Goal: Entertainment & Leisure: Consume media (video, audio)

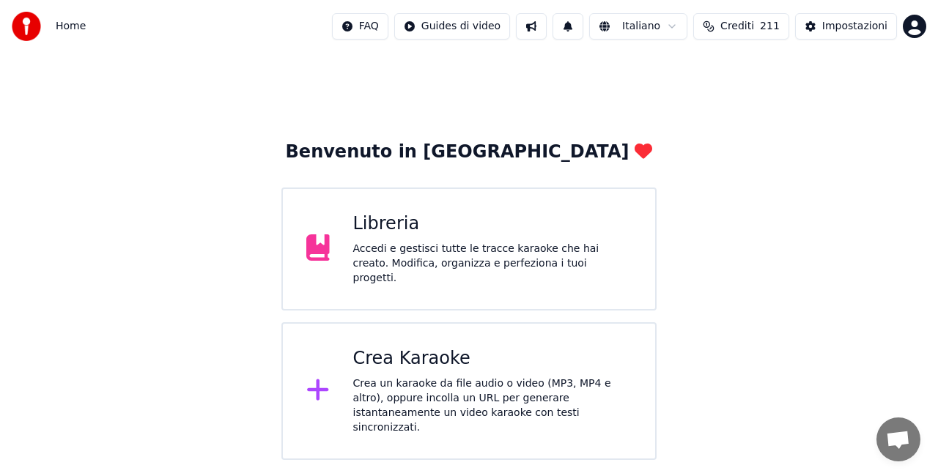
click at [407, 226] on div "Libreria" at bounding box center [492, 223] width 279 height 23
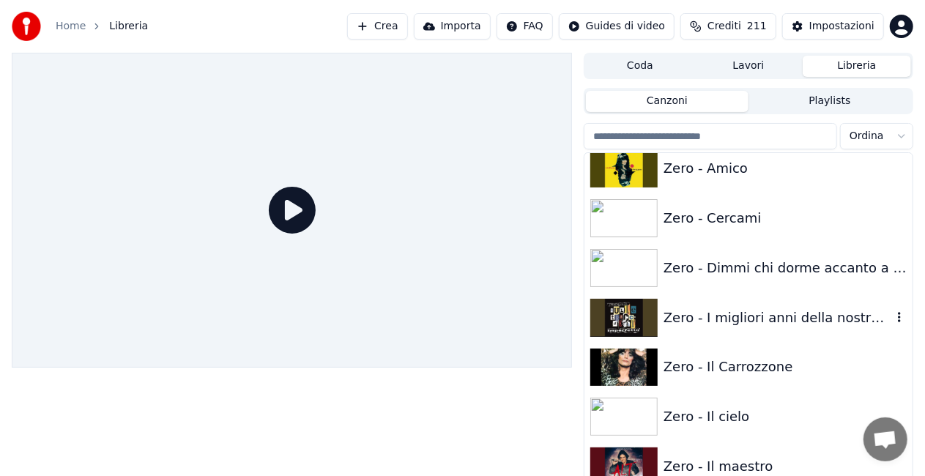
scroll to position [20358, 0]
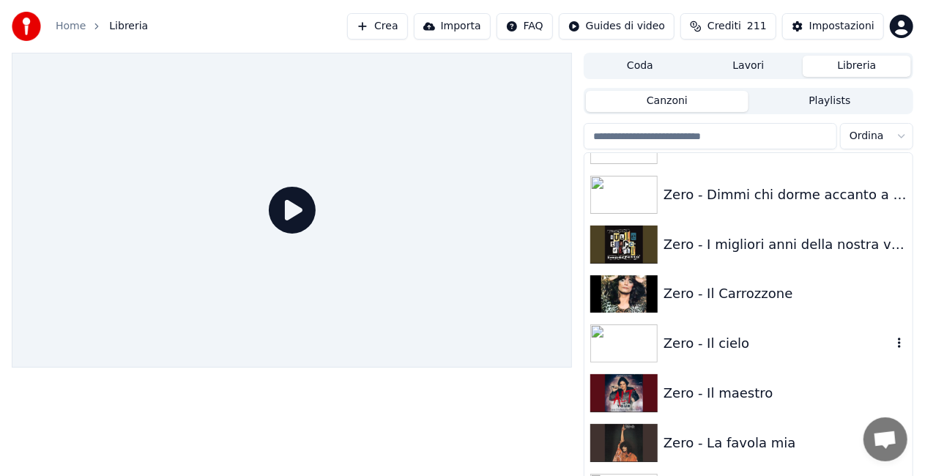
click at [767, 323] on div "Zero - Il cielo" at bounding box center [749, 344] width 328 height 50
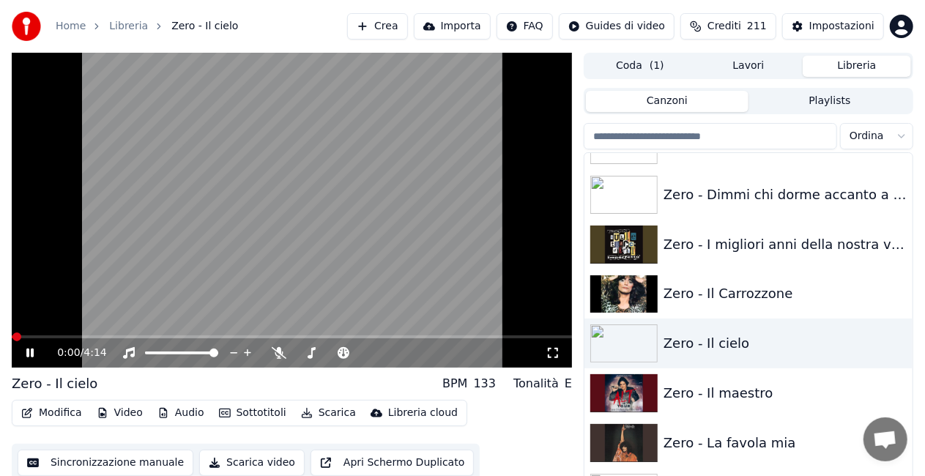
click at [549, 355] on icon at bounding box center [553, 353] width 10 height 10
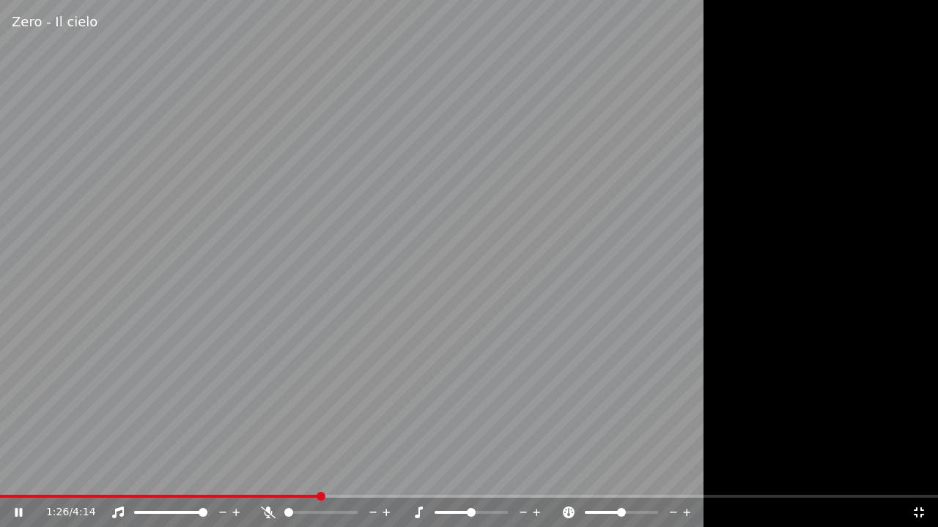
click at [12, 475] on span at bounding box center [159, 496] width 319 height 3
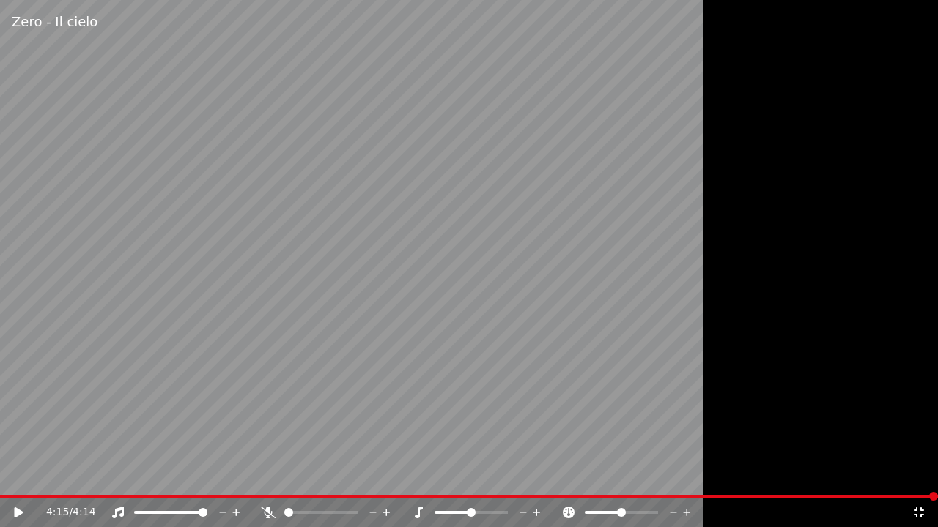
click at [922, 475] on icon at bounding box center [919, 513] width 10 height 10
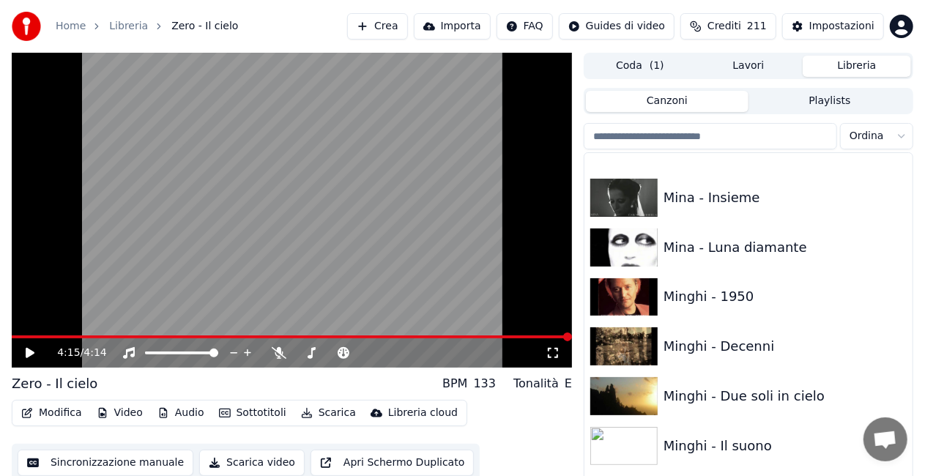
scroll to position [11682, 0]
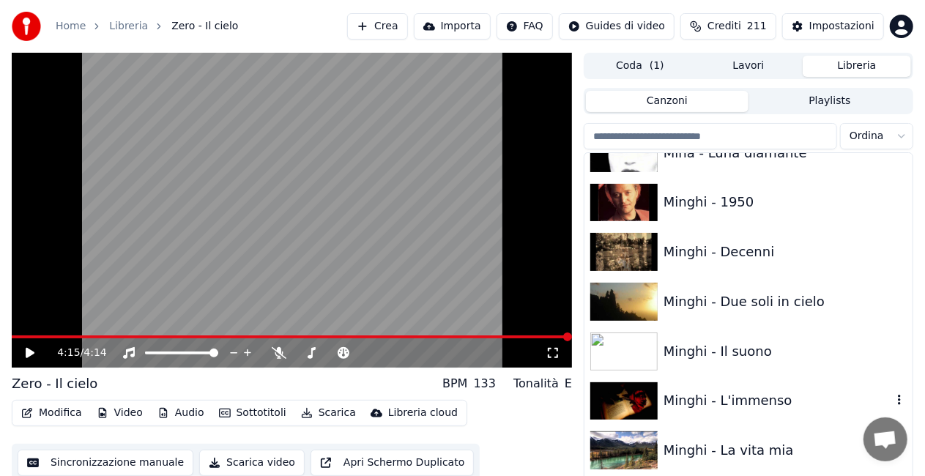
click at [757, 388] on div "Minghi - L'immenso" at bounding box center [749, 402] width 328 height 50
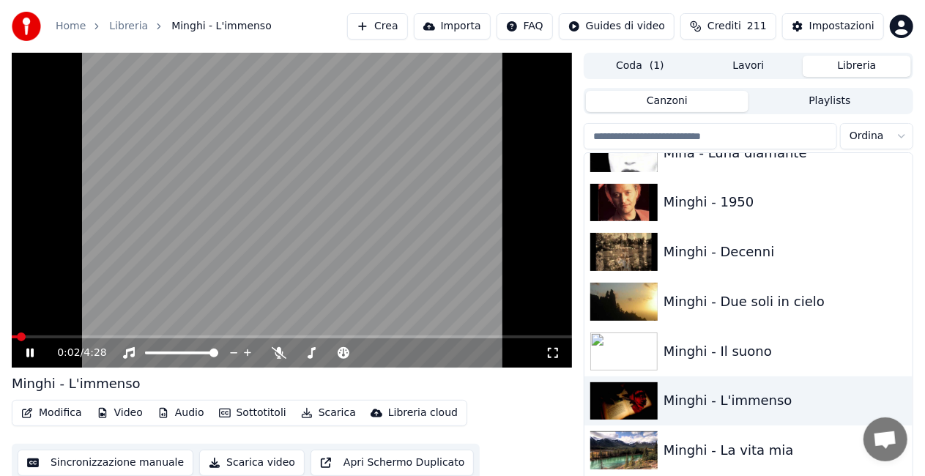
drag, startPoint x: 551, startPoint y: 353, endPoint x: 552, endPoint y: 371, distance: 17.6
click at [552, 354] on icon at bounding box center [553, 353] width 15 height 12
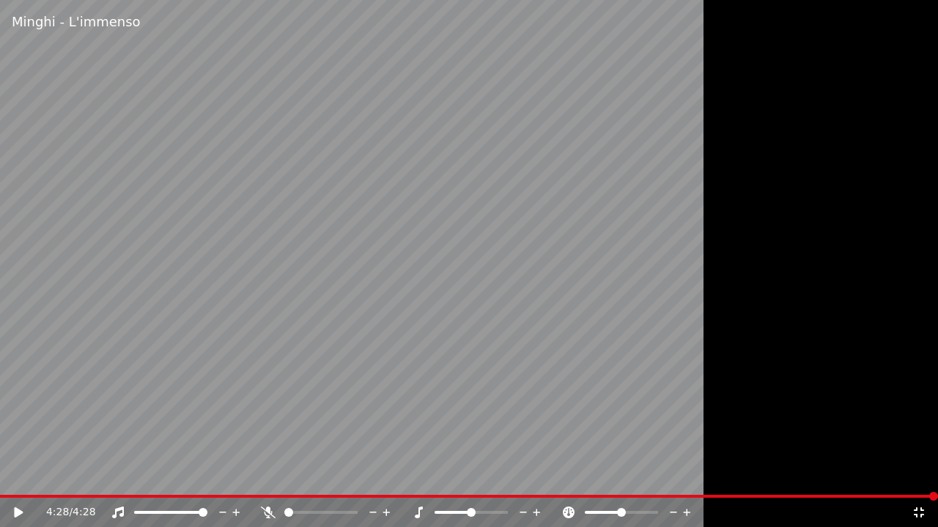
click at [923, 475] on icon at bounding box center [918, 513] width 15 height 12
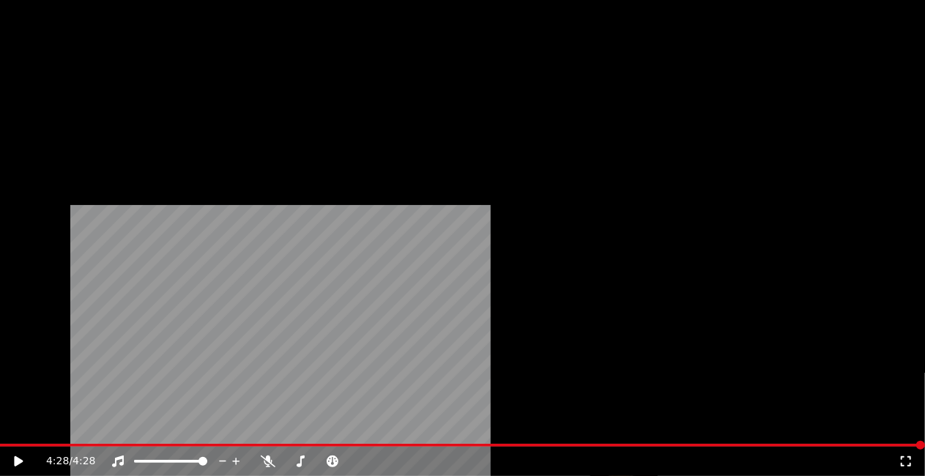
scroll to position [14466, 0]
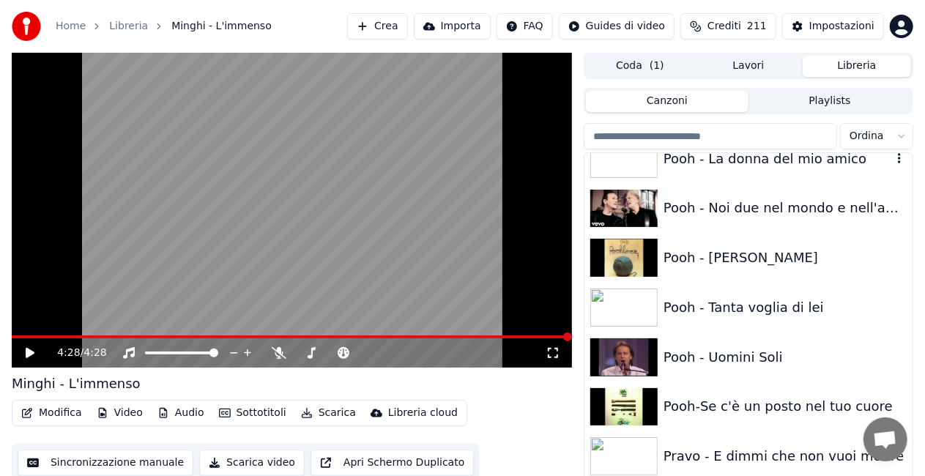
click at [771, 158] on div "Pooh - La donna del mio amico" at bounding box center [778, 159] width 229 height 21
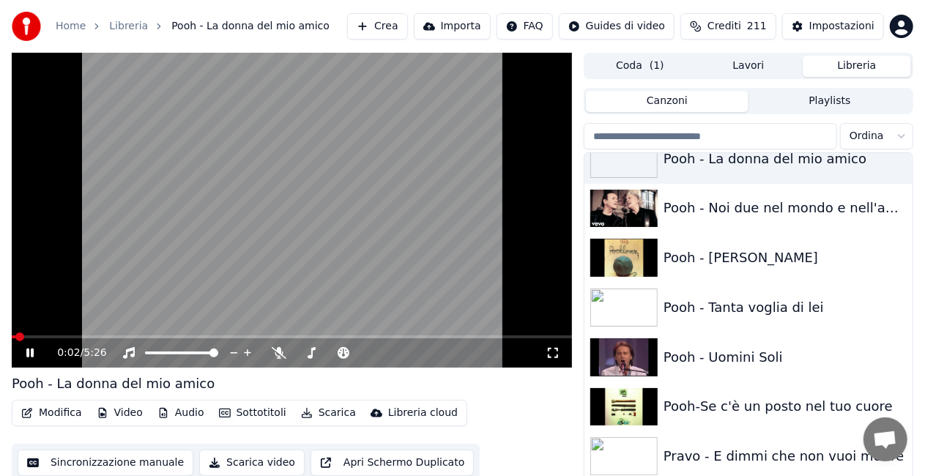
click at [557, 357] on icon at bounding box center [553, 353] width 15 height 12
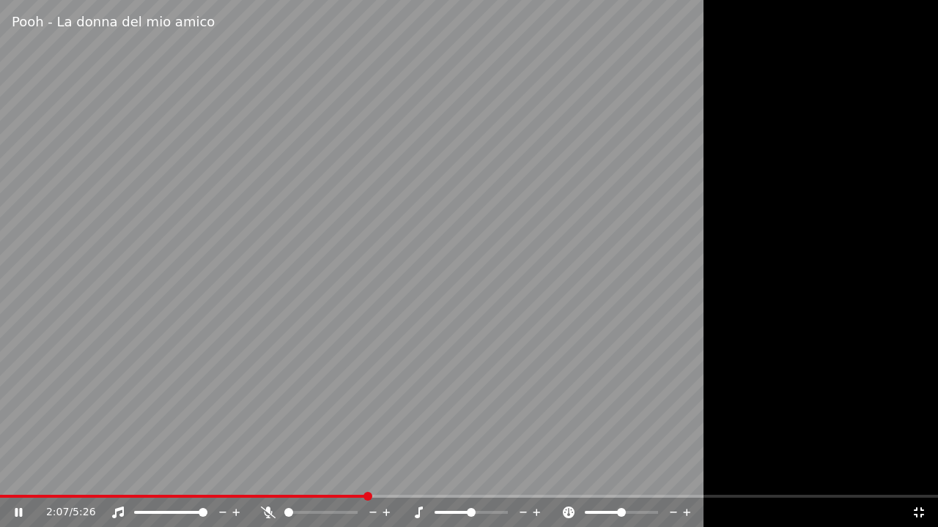
click at [919, 475] on icon at bounding box center [918, 513] width 15 height 12
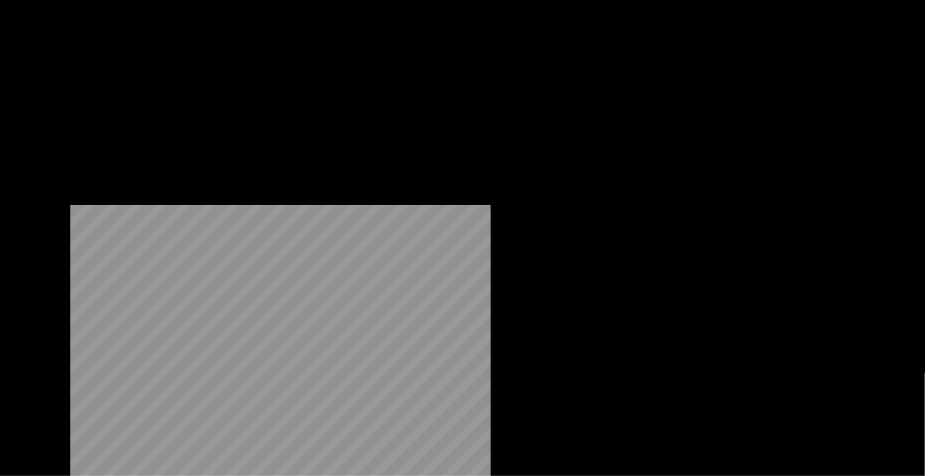
scroll to position [18129, 0]
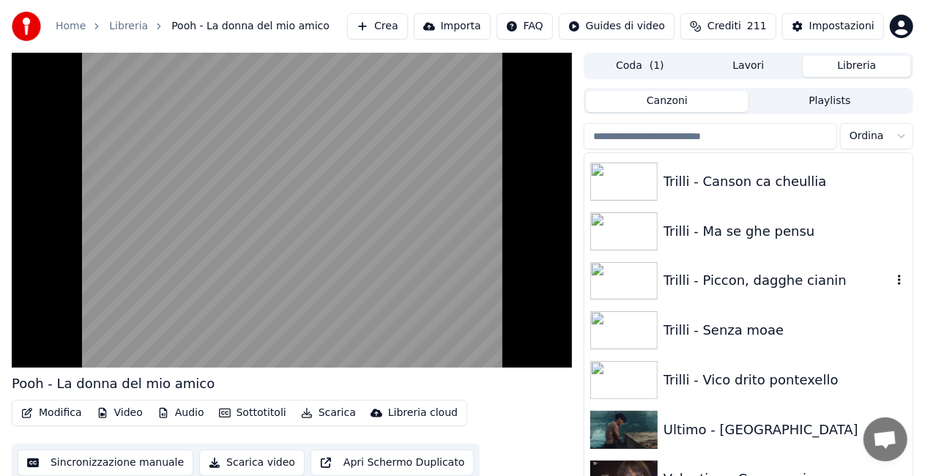
click at [758, 275] on div "Trilli - Piccon, dagghe cianin" at bounding box center [778, 280] width 229 height 21
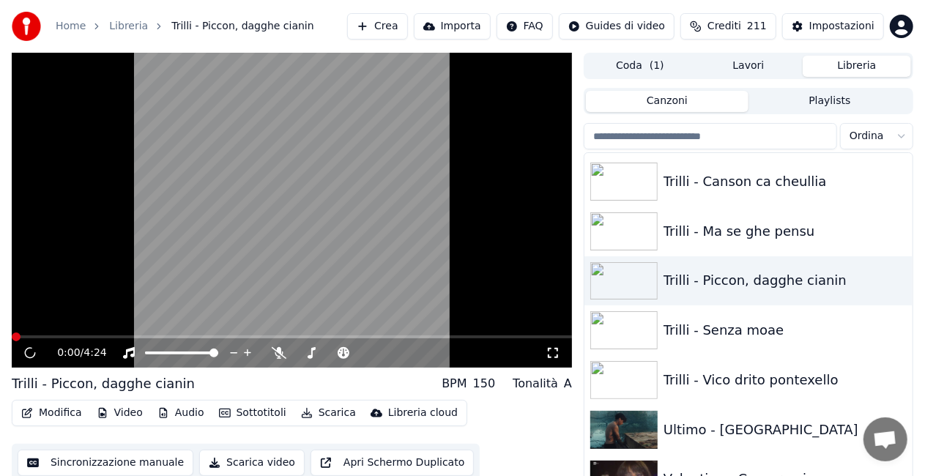
click at [552, 350] on icon at bounding box center [553, 353] width 15 height 12
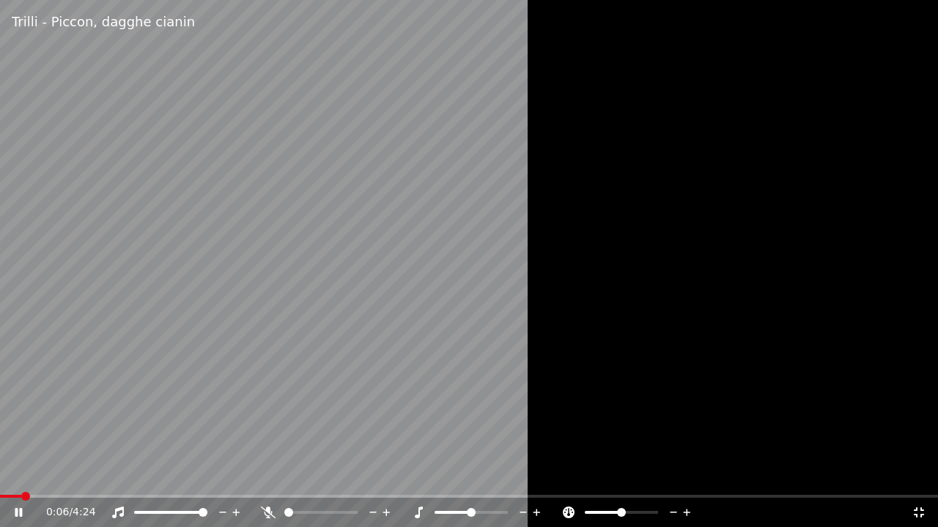
click at [21, 475] on span at bounding box center [10, 496] width 21 height 3
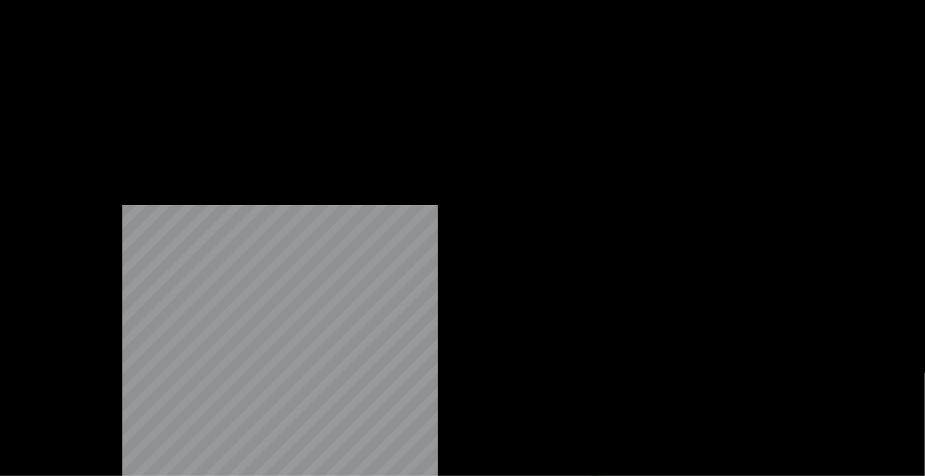
scroll to position [18569, 0]
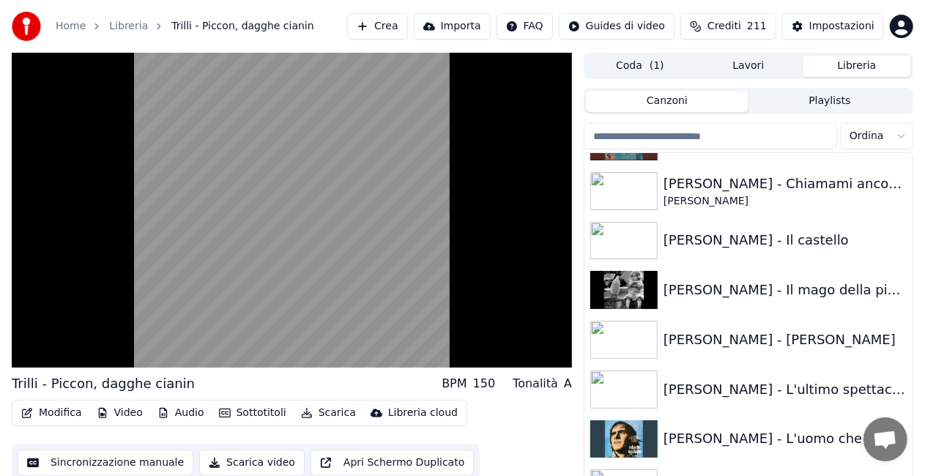
drag, startPoint x: 795, startPoint y: 437, endPoint x: 737, endPoint y: 423, distance: 59.5
click at [793, 437] on div "[PERSON_NAME] - L'uomo che si gioca il cielo a dadi" at bounding box center [778, 439] width 229 height 21
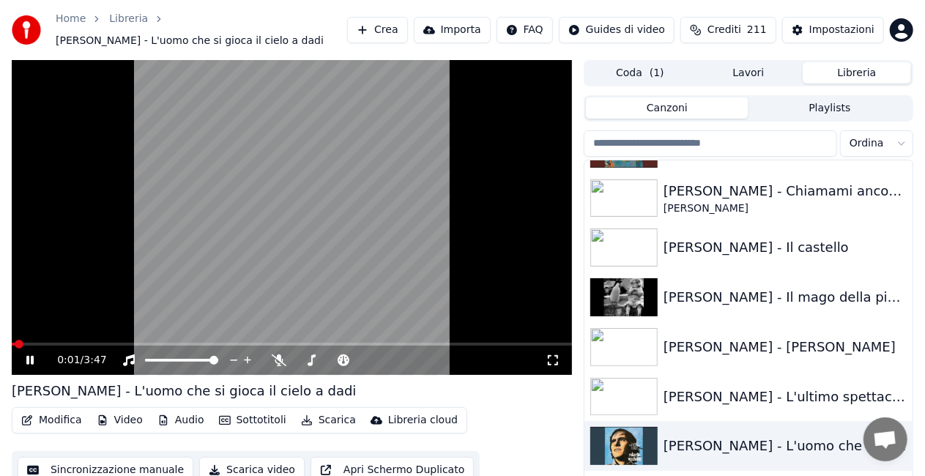
click at [551, 355] on icon at bounding box center [553, 361] width 15 height 12
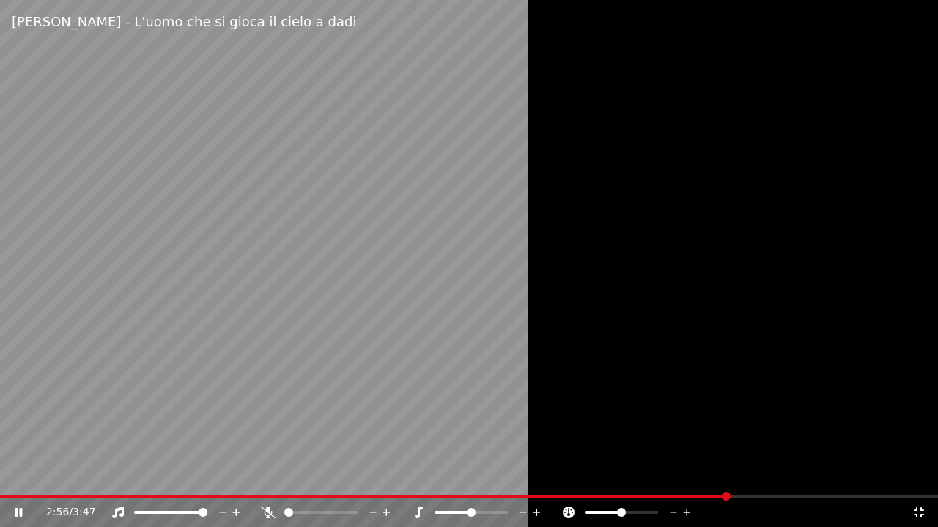
click at [924, 475] on icon at bounding box center [918, 513] width 15 height 12
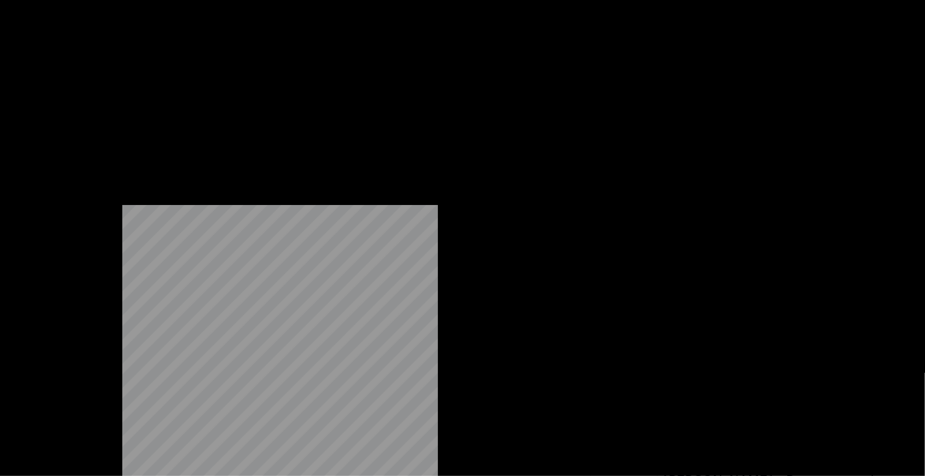
scroll to position [19228, 0]
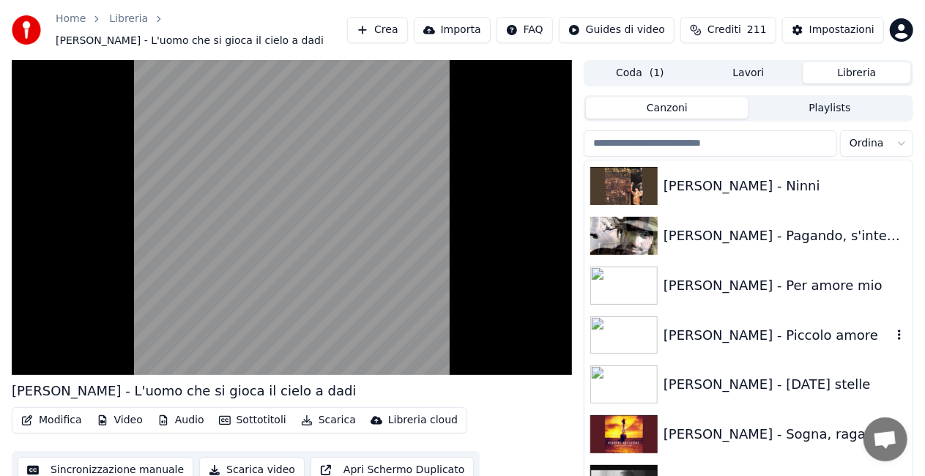
click at [748, 330] on div "[PERSON_NAME] - Piccolo amore" at bounding box center [778, 335] width 229 height 21
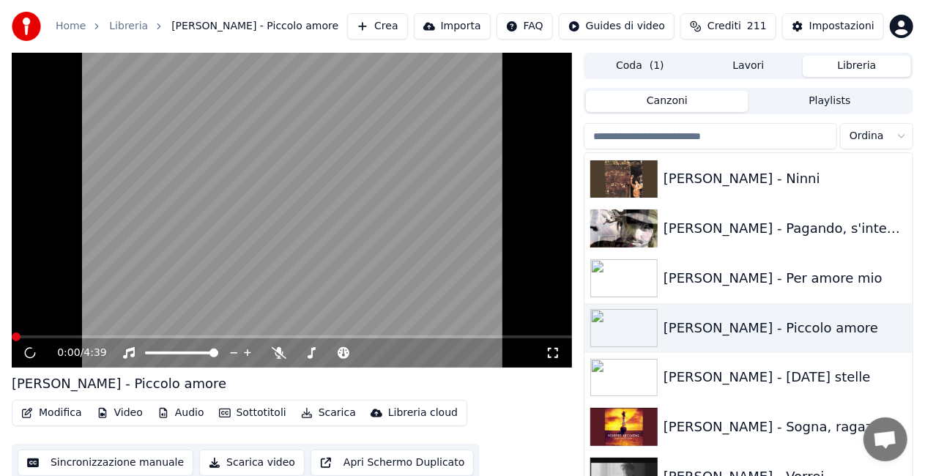
click at [552, 355] on icon at bounding box center [553, 353] width 15 height 12
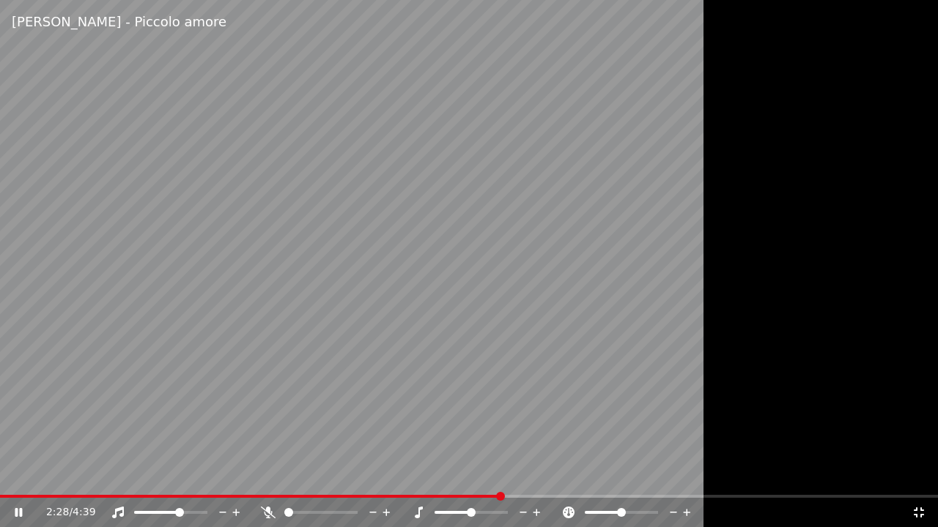
click at [179, 475] on span at bounding box center [157, 512] width 47 height 3
click at [925, 475] on icon at bounding box center [918, 513] width 15 height 12
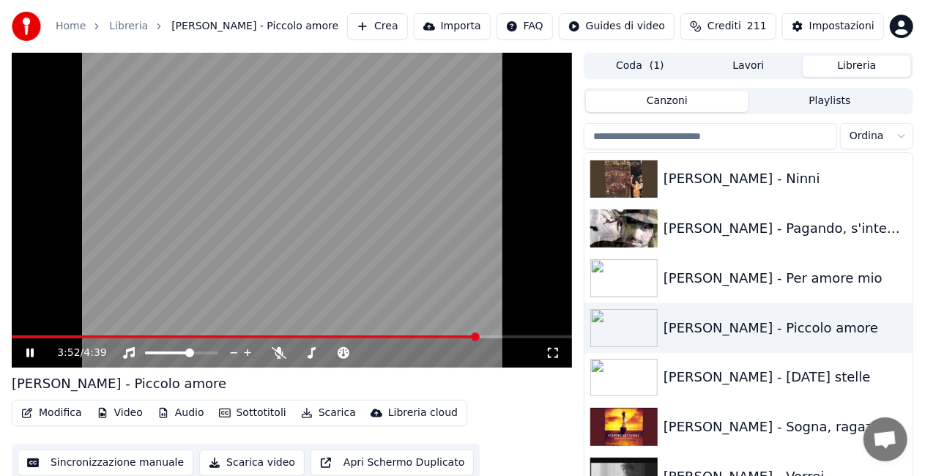
click at [334, 226] on video at bounding box center [292, 210] width 560 height 315
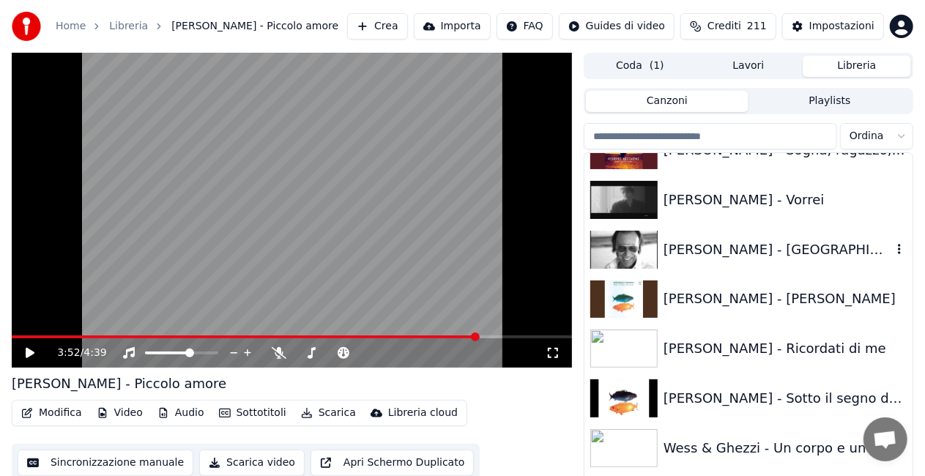
scroll to position [19521, 0]
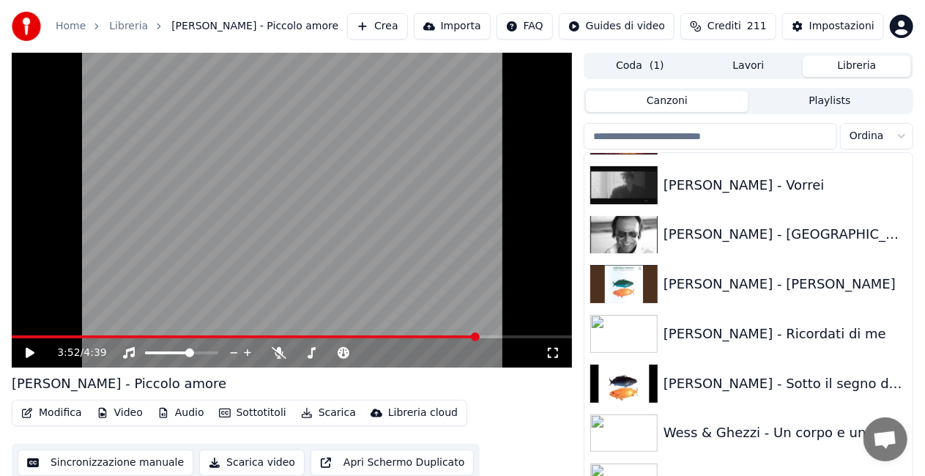
click at [146, 314] on video at bounding box center [292, 210] width 560 height 315
click at [32, 337] on span at bounding box center [22, 337] width 20 height 3
drag, startPoint x: 32, startPoint y: 340, endPoint x: 22, endPoint y: 336, distance: 10.2
click at [10, 338] on div "0:10 / 4:39 [PERSON_NAME] - Piccolo amore Modifica Video Audio Sottotitoli Scar…" at bounding box center [462, 281] width 925 height 457
click at [552, 352] on icon at bounding box center [553, 353] width 15 height 12
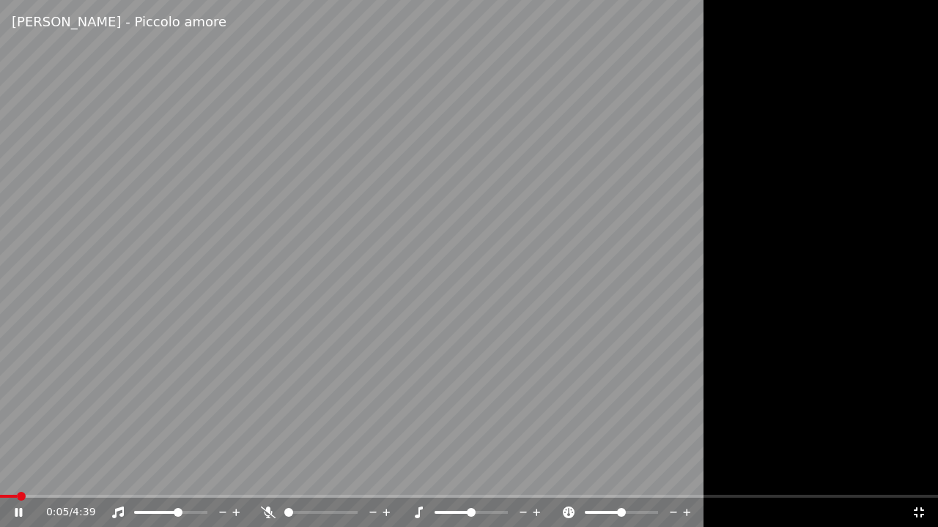
click at [17, 475] on span at bounding box center [8, 496] width 17 height 3
click at [4, 475] on span at bounding box center [2, 496] width 4 height 3
click at [11, 475] on span at bounding box center [179, 496] width 358 height 3
click at [19, 475] on icon at bounding box center [18, 513] width 9 height 10
drag, startPoint x: 919, startPoint y: 508, endPoint x: 880, endPoint y: 437, distance: 80.7
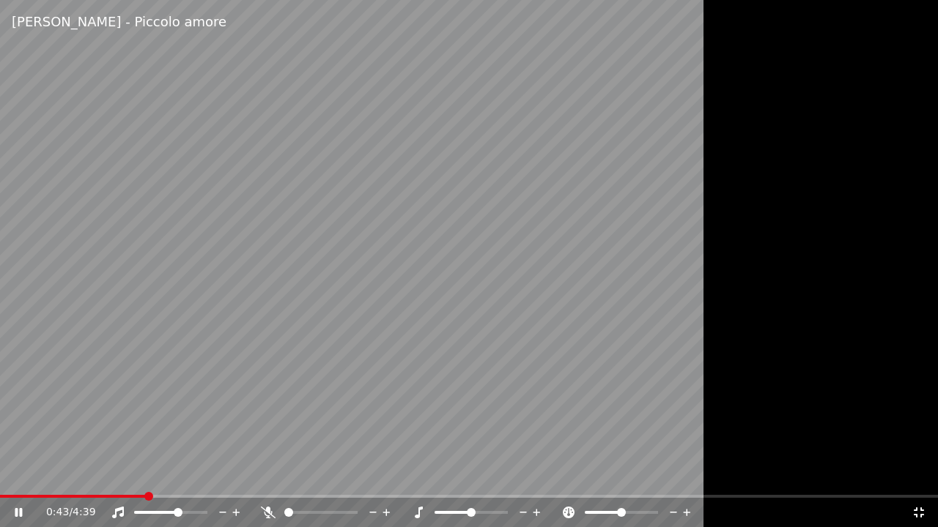
click at [919, 475] on div "0:43 / 4:39" at bounding box center [469, 512] width 926 height 15
click at [922, 475] on icon at bounding box center [919, 513] width 10 height 10
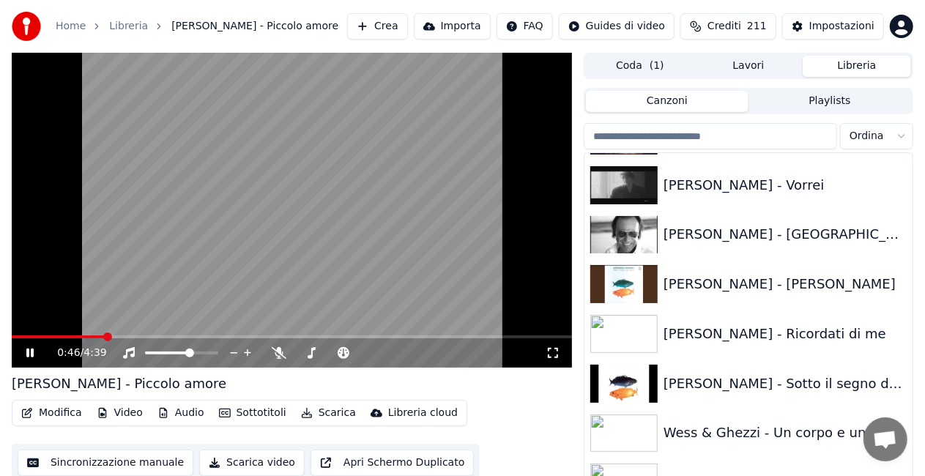
click at [488, 249] on video at bounding box center [292, 210] width 560 height 315
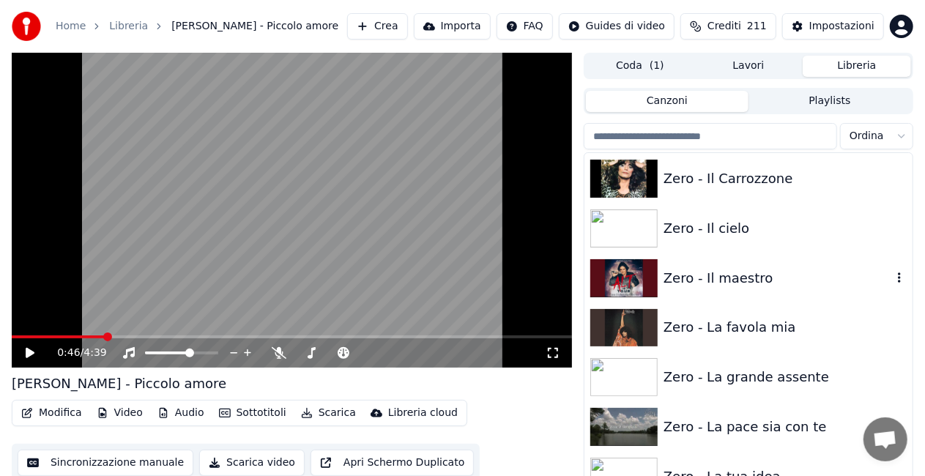
scroll to position [20400, 0]
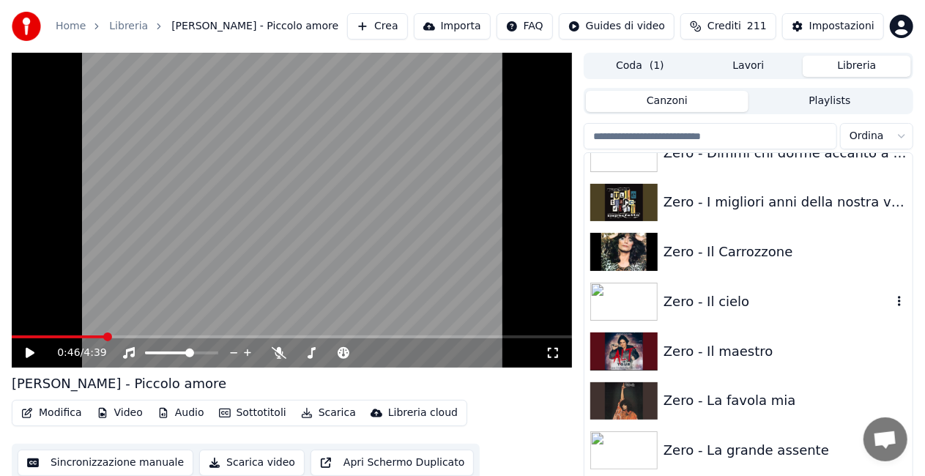
click at [742, 297] on div "Zero - Il cielo" at bounding box center [778, 302] width 229 height 21
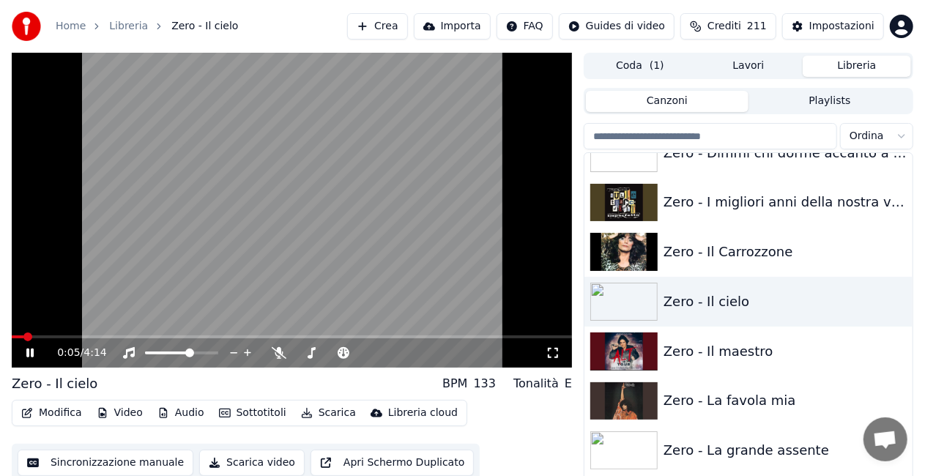
click at [549, 356] on icon at bounding box center [553, 353] width 15 height 12
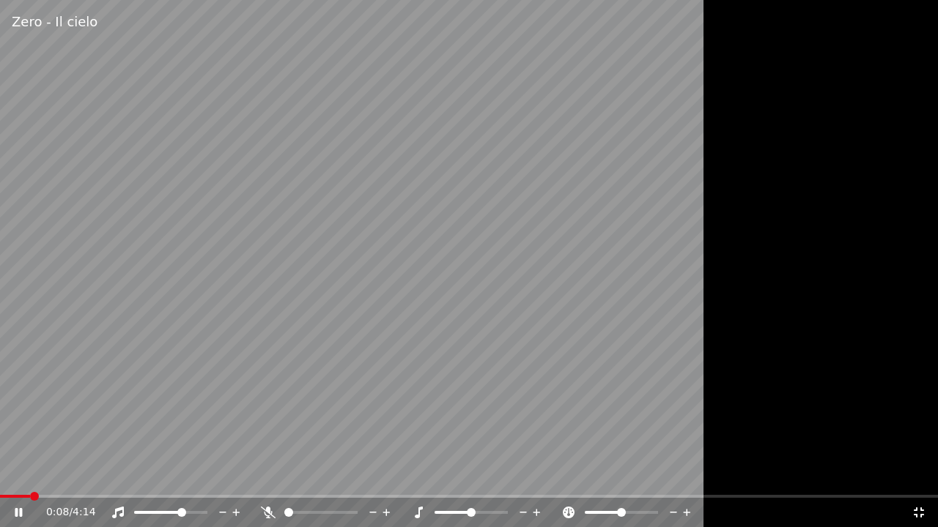
click at [186, 475] on span at bounding box center [181, 512] width 9 height 9
click at [0, 475] on span at bounding box center [0, 496] width 0 height 3
click at [207, 475] on span at bounding box center [203, 512] width 9 height 9
click at [197, 475] on span at bounding box center [165, 496] width 330 height 3
click at [10, 475] on div "1:10 / 4:14" at bounding box center [469, 511] width 938 height 32
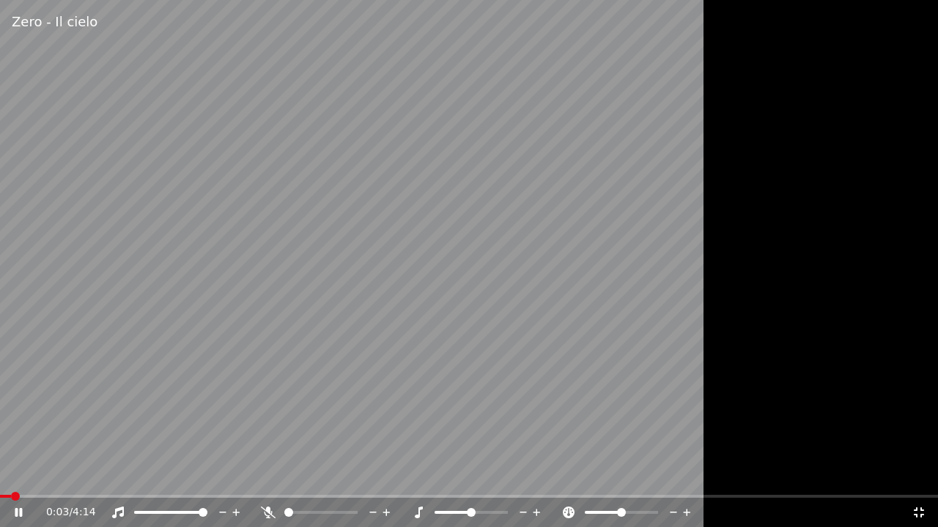
click at [10, 475] on span at bounding box center [5, 496] width 11 height 3
click at [0, 475] on span at bounding box center [0, 496] width 0 height 3
click at [11, 475] on span at bounding box center [5, 496] width 11 height 3
click at [17, 475] on icon at bounding box center [18, 513] width 9 height 10
click at [9, 475] on div "0:23 / 4:14" at bounding box center [469, 512] width 938 height 29
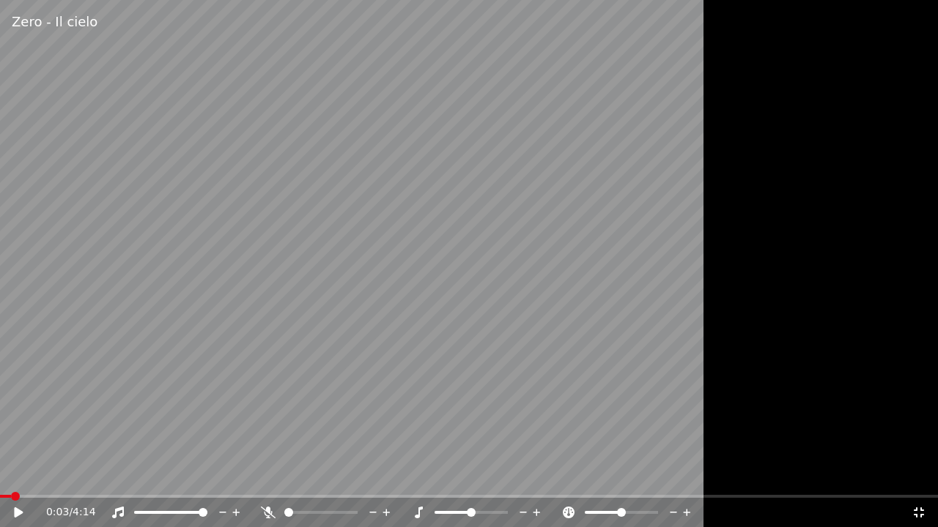
click at [9, 475] on span at bounding box center [5, 496] width 11 height 3
click at [207, 475] on span at bounding box center [203, 512] width 9 height 9
drag, startPoint x: 446, startPoint y: 337, endPoint x: 437, endPoint y: 336, distance: 9.6
click at [442, 336] on video at bounding box center [469, 263] width 938 height 527
click at [19, 475] on video at bounding box center [469, 263] width 938 height 527
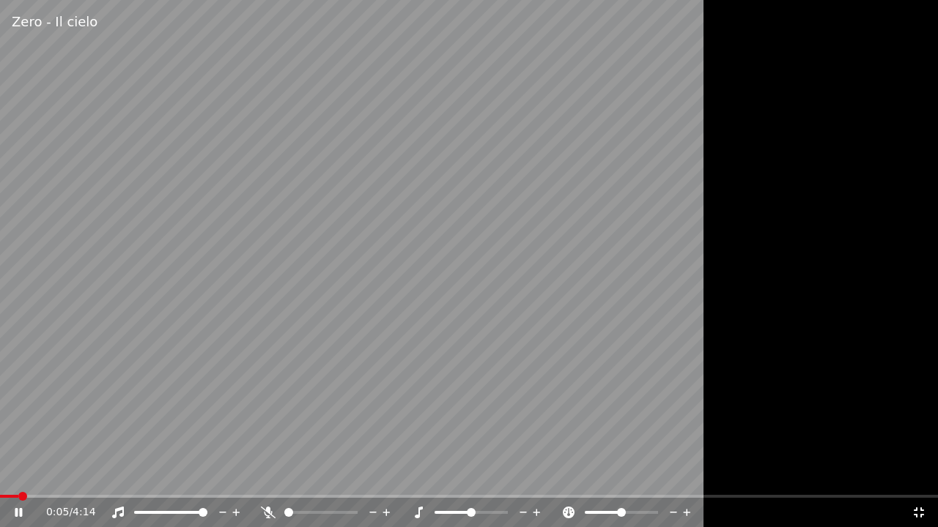
click at [18, 475] on span at bounding box center [9, 496] width 18 height 3
click at [912, 475] on div "1:02 / 4:14" at bounding box center [469, 512] width 938 height 29
click at [917, 475] on icon at bounding box center [918, 513] width 15 height 12
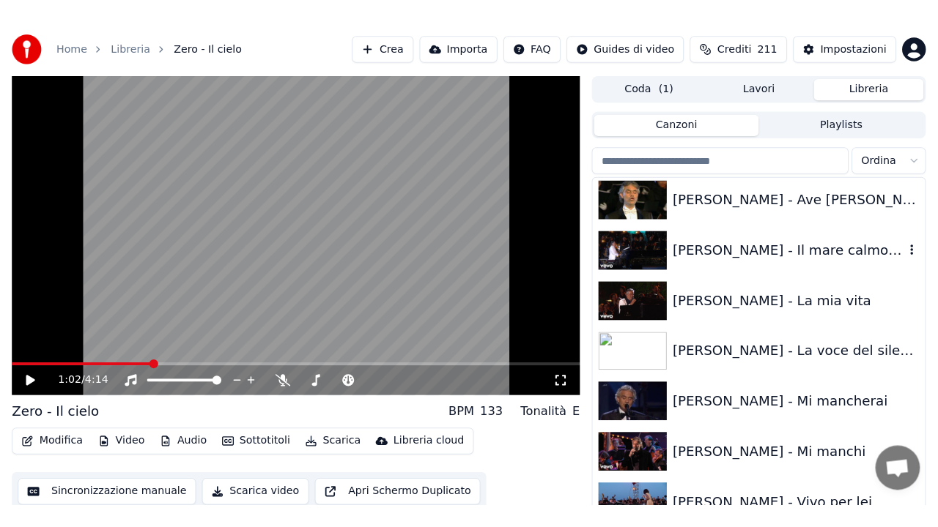
scroll to position [2363, 0]
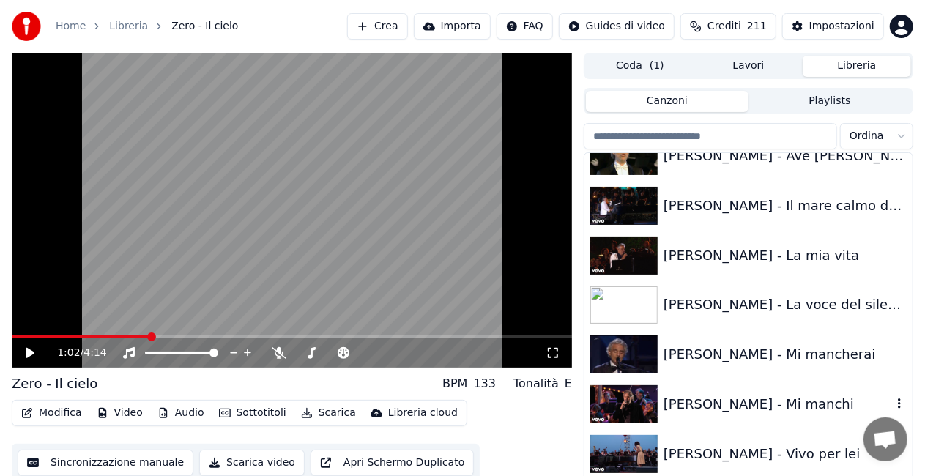
drag, startPoint x: 733, startPoint y: 382, endPoint x: 736, endPoint y: 390, distance: 8.2
click at [736, 390] on div "[PERSON_NAME] - Mi manchi" at bounding box center [749, 404] width 328 height 50
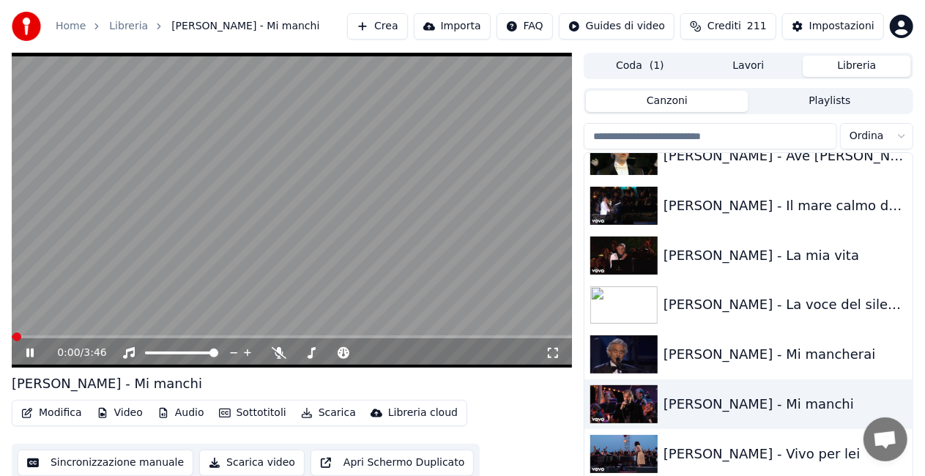
click at [556, 349] on icon at bounding box center [553, 353] width 10 height 10
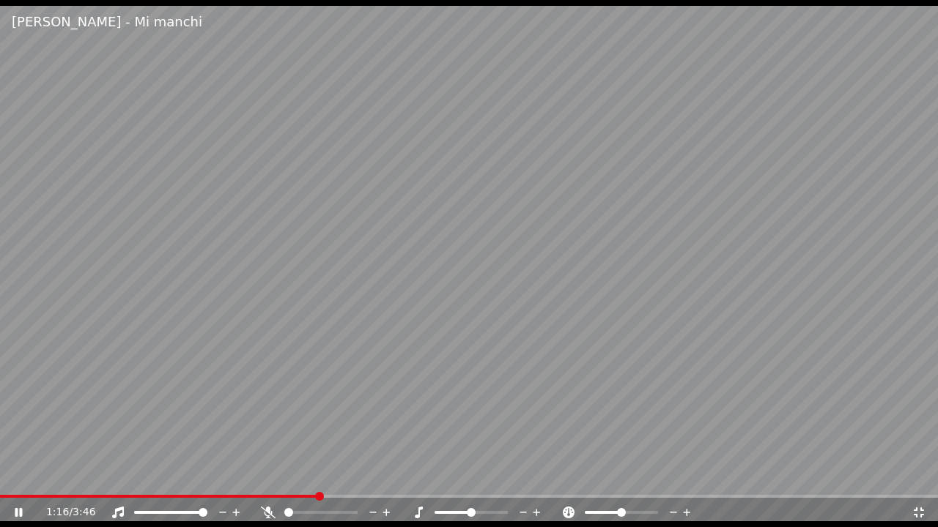
click at [232, 475] on div "1:16 / 3:46" at bounding box center [469, 512] width 938 height 29
click at [18, 475] on div "1:18 / 3:46" at bounding box center [469, 512] width 938 height 29
click at [21, 475] on span at bounding box center [10, 496] width 21 height 3
click at [214, 475] on div "0:37 / 3:46" at bounding box center [469, 512] width 938 height 29
click at [215, 475] on span at bounding box center [469, 496] width 938 height 3
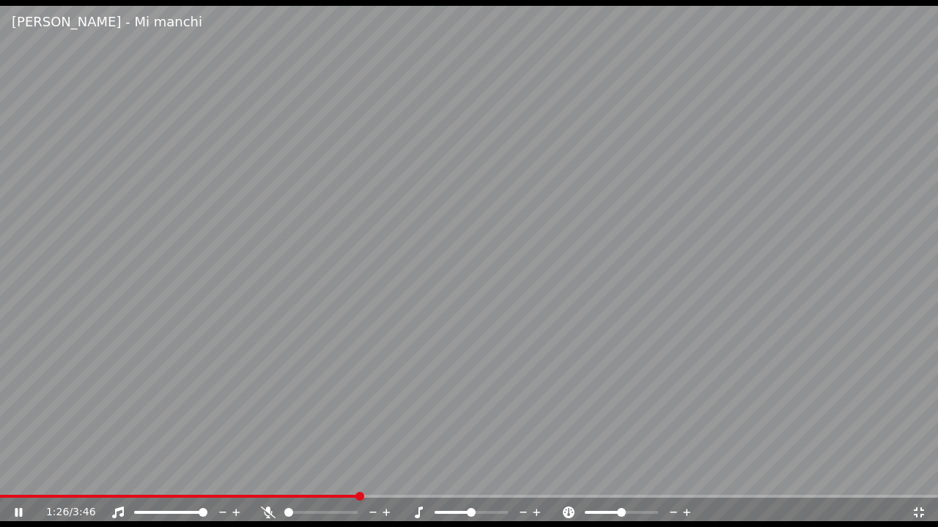
click at [39, 475] on div "1:26 / 3:46" at bounding box center [469, 512] width 938 height 29
click at [0, 475] on span at bounding box center [0, 496] width 0 height 3
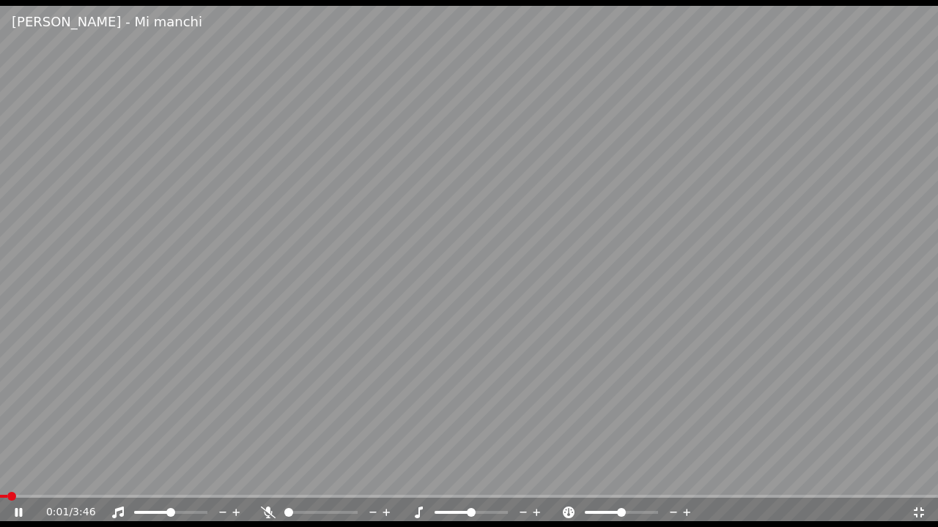
click at [170, 475] on span at bounding box center [152, 512] width 37 height 3
